Goal: Task Accomplishment & Management: Manage account settings

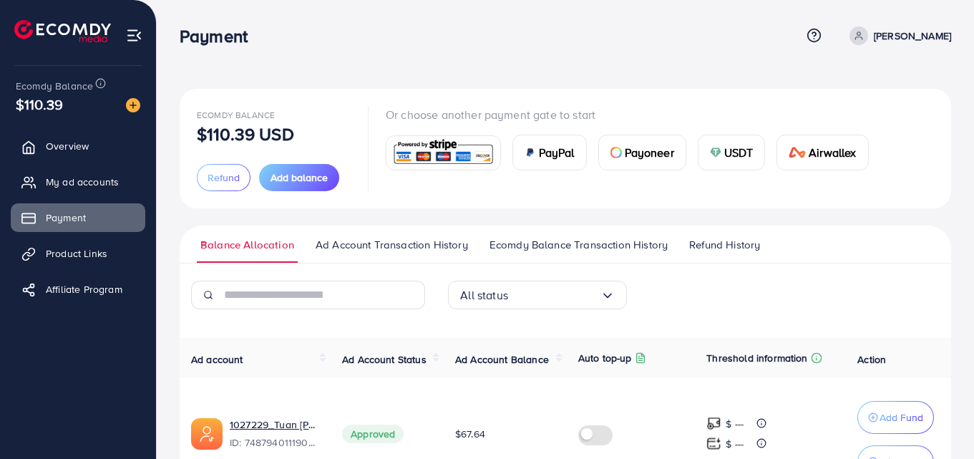
scroll to position [146, 0]
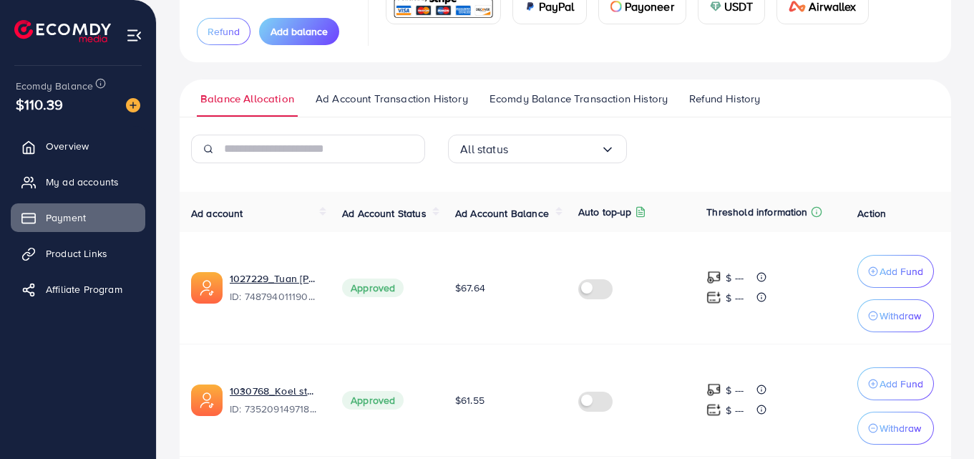
drag, startPoint x: 0, startPoint y: 0, endPoint x: 494, endPoint y: 256, distance: 556.5
click at [494, 256] on td "$67.64" at bounding box center [505, 288] width 123 height 112
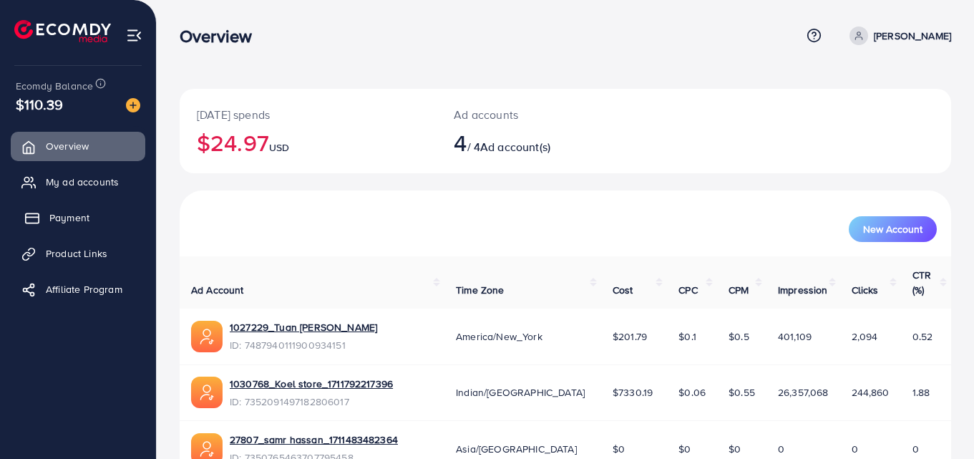
click at [68, 227] on link "Payment" at bounding box center [78, 217] width 135 height 29
